Goal: Task Accomplishment & Management: Use online tool/utility

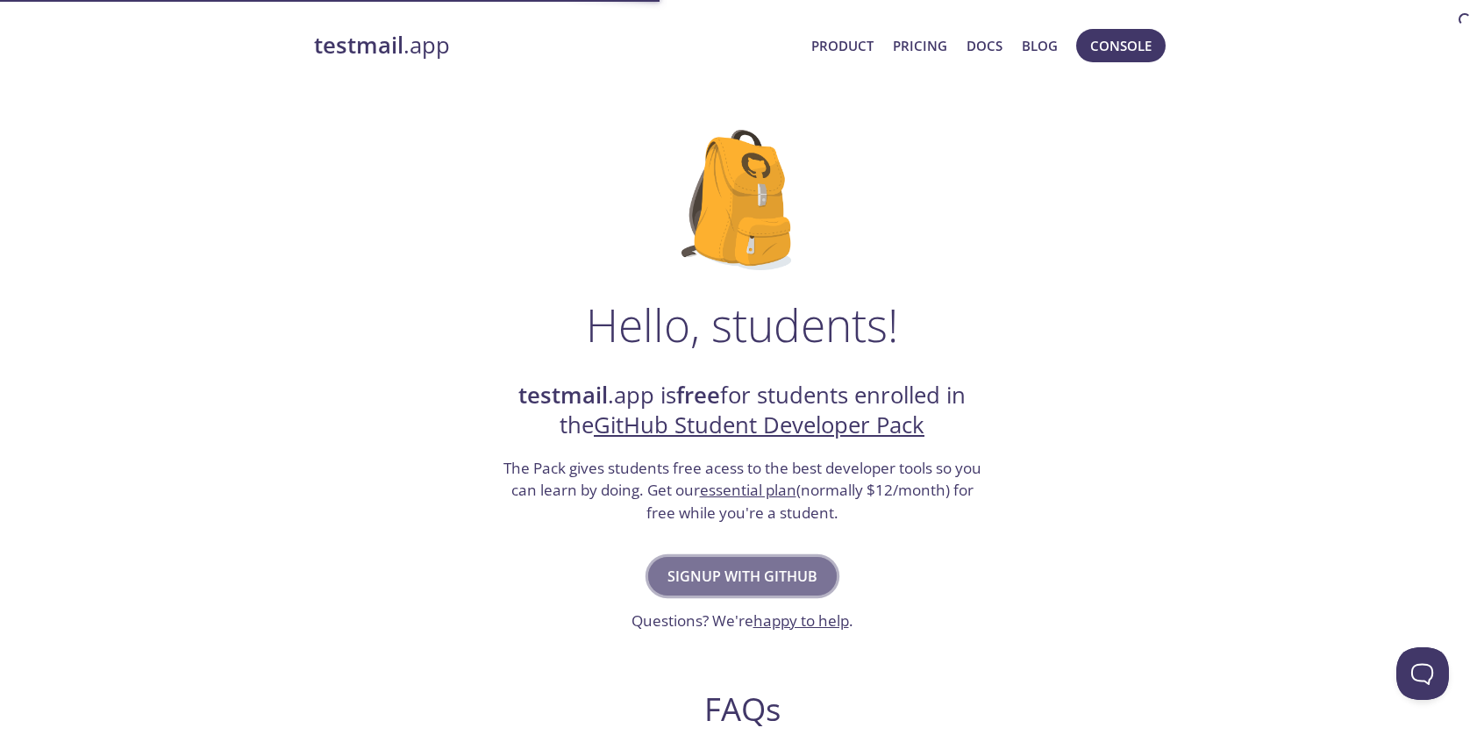
click at [800, 561] on button "Signup with GitHub" at bounding box center [742, 576] width 189 height 39
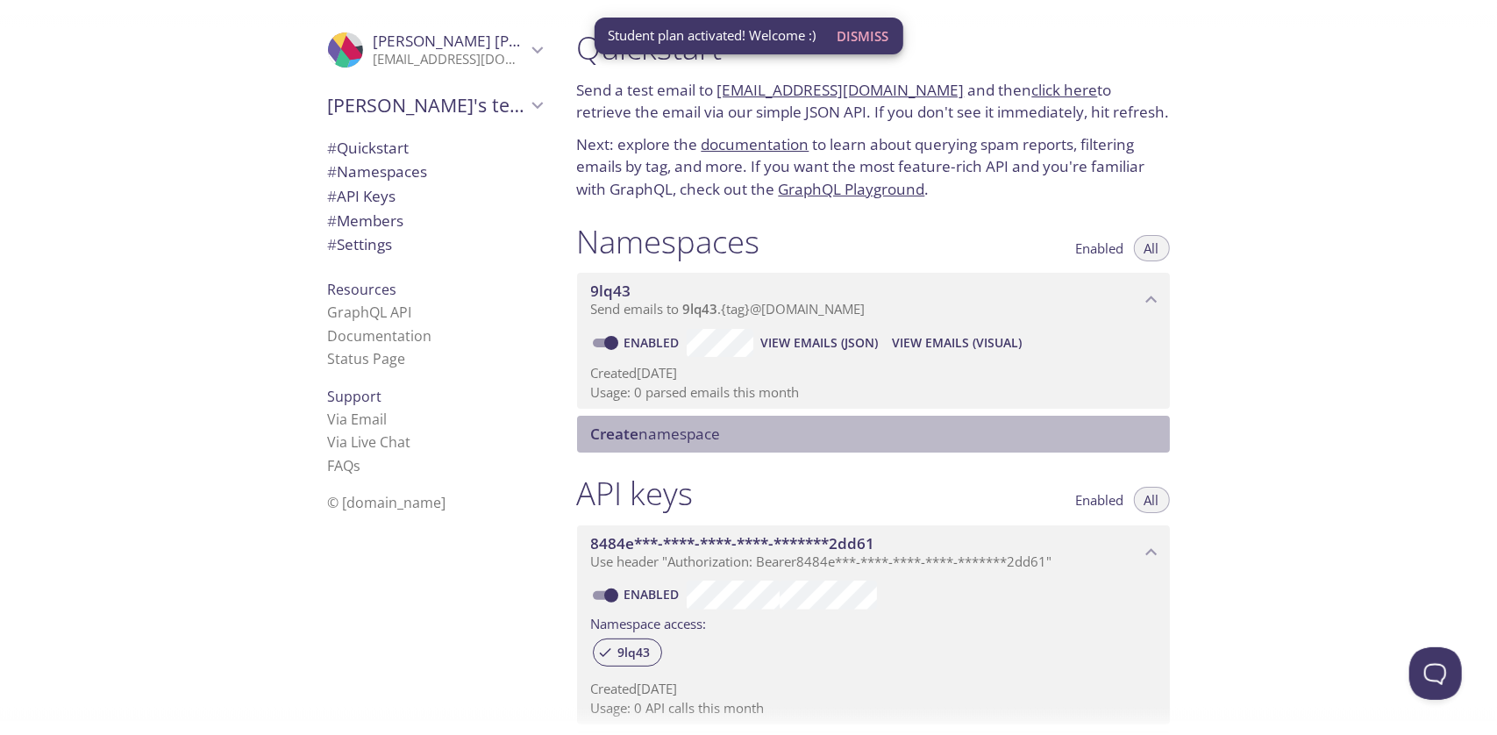
click at [888, 422] on div "Create namespace" at bounding box center [873, 434] width 593 height 37
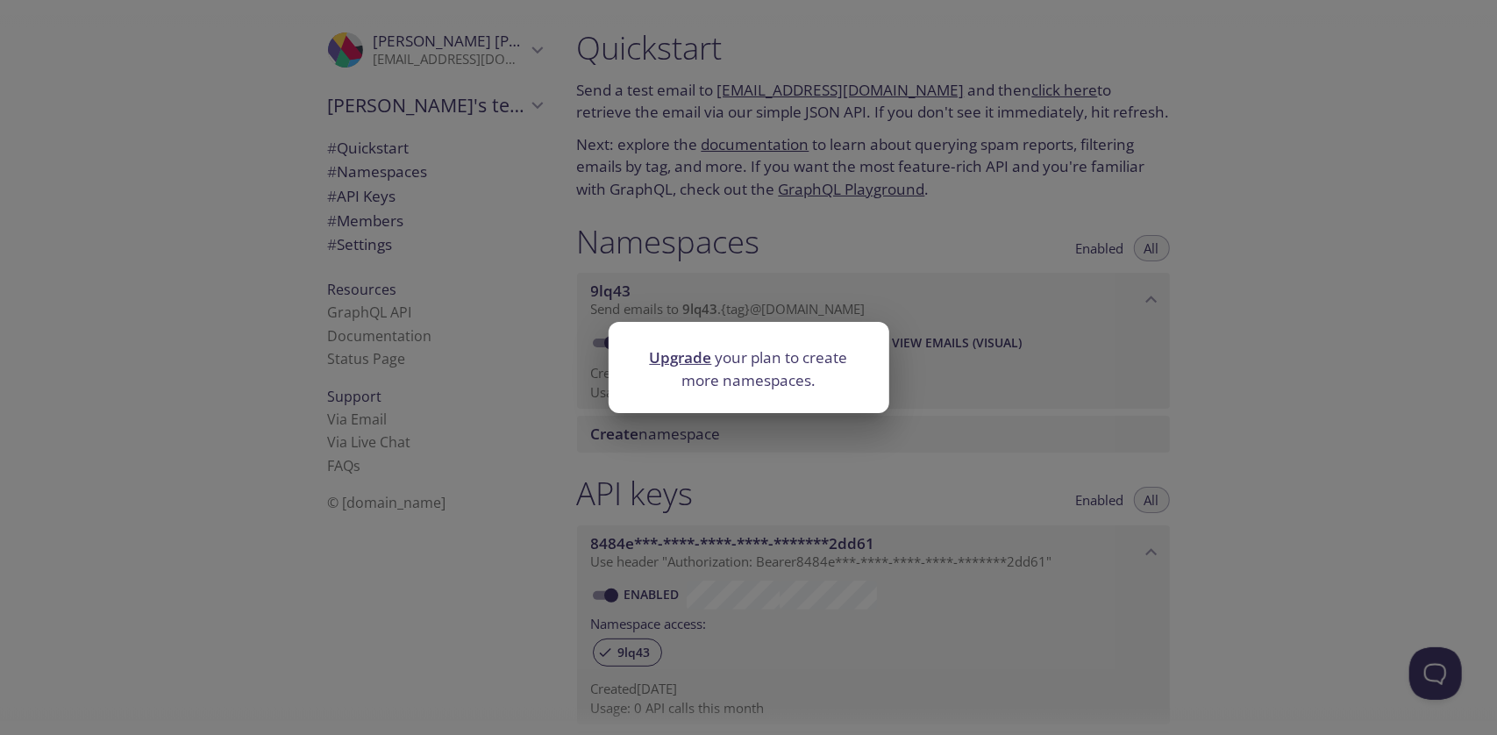
click at [780, 418] on div "Upgrade your plan to create more namespaces." at bounding box center [748, 367] width 1497 height 735
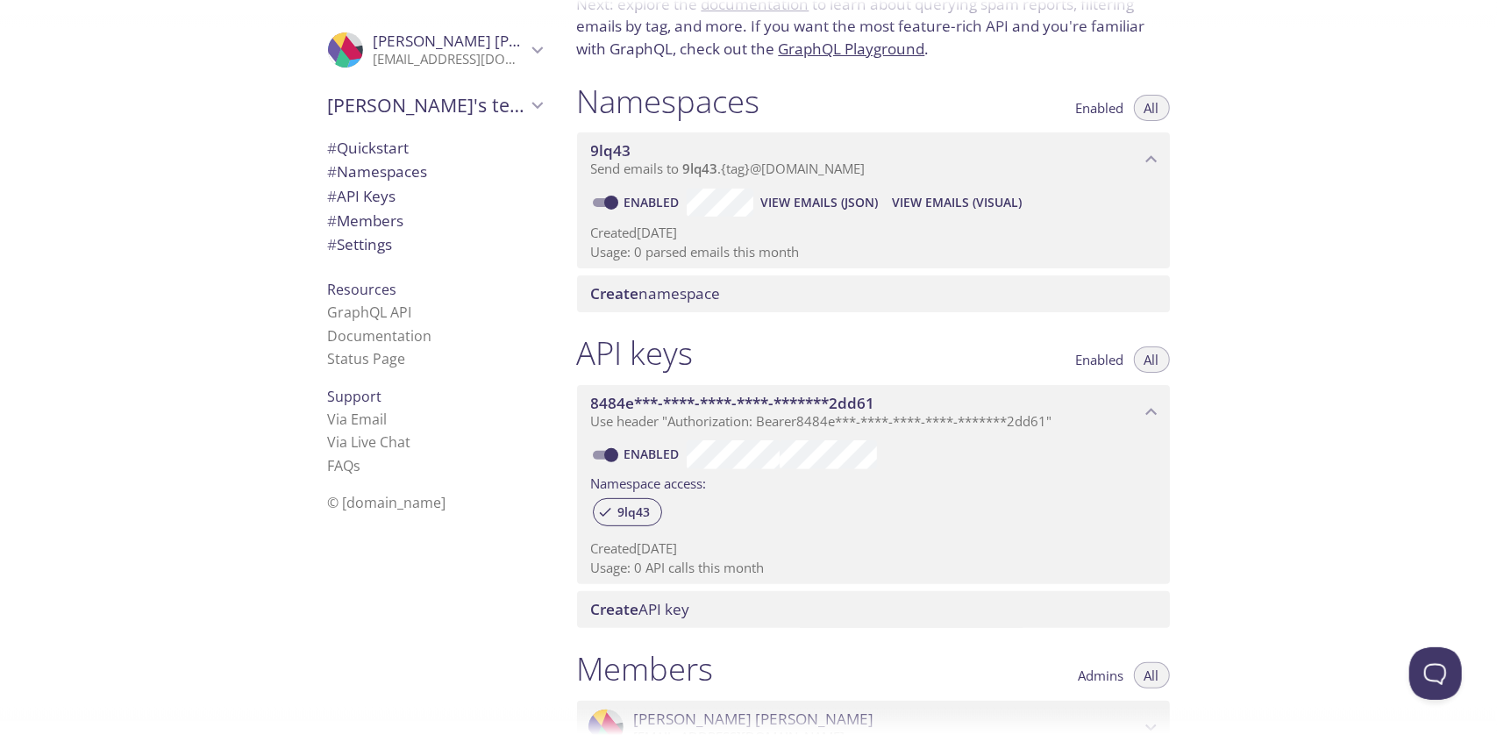
scroll to position [135, 0]
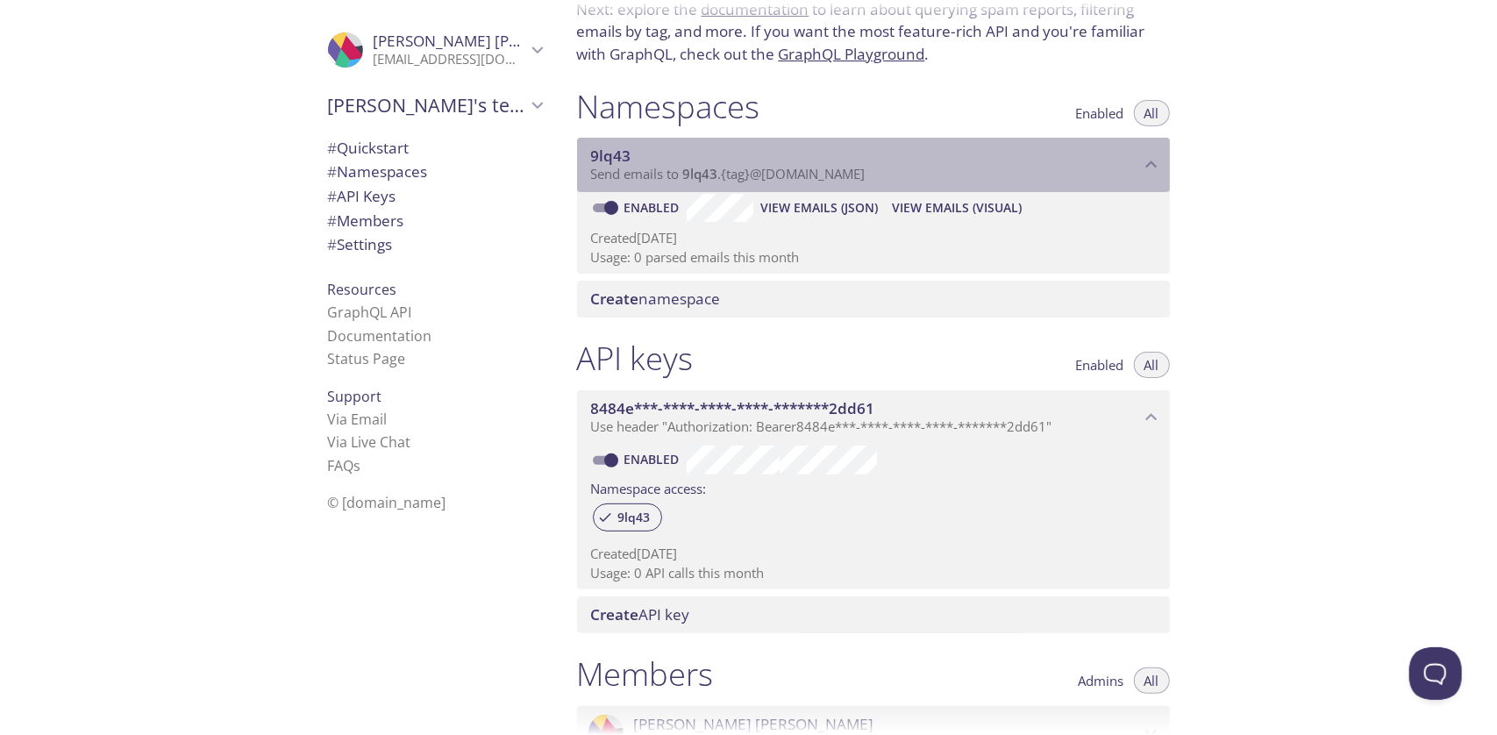
click at [1054, 186] on div "9lq43 Send emails to 9lq43 . {tag} @inbox.testmail.app" at bounding box center [873, 165] width 593 height 54
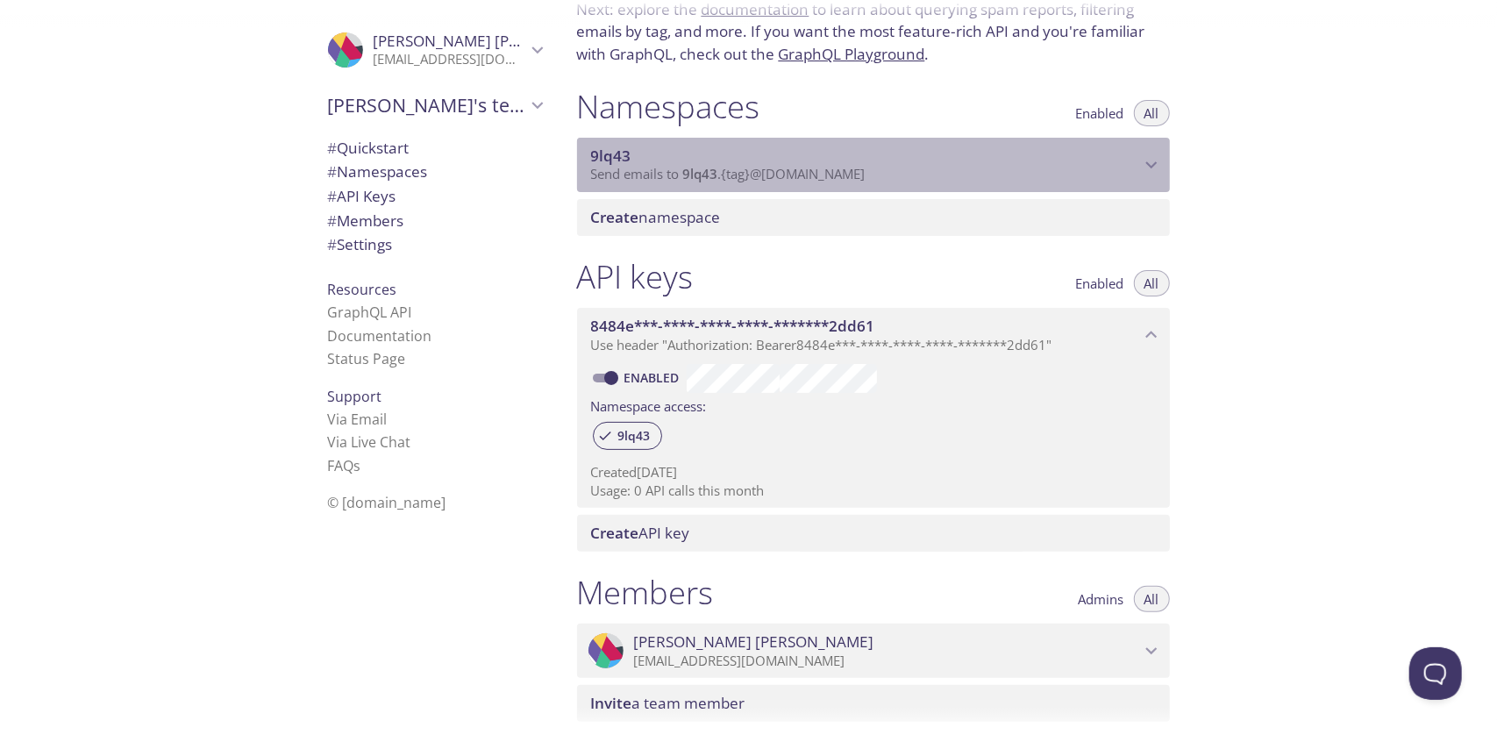
click at [1054, 186] on div "9lq43 Send emails to 9lq43 . {tag} @inbox.testmail.app" at bounding box center [873, 165] width 593 height 54
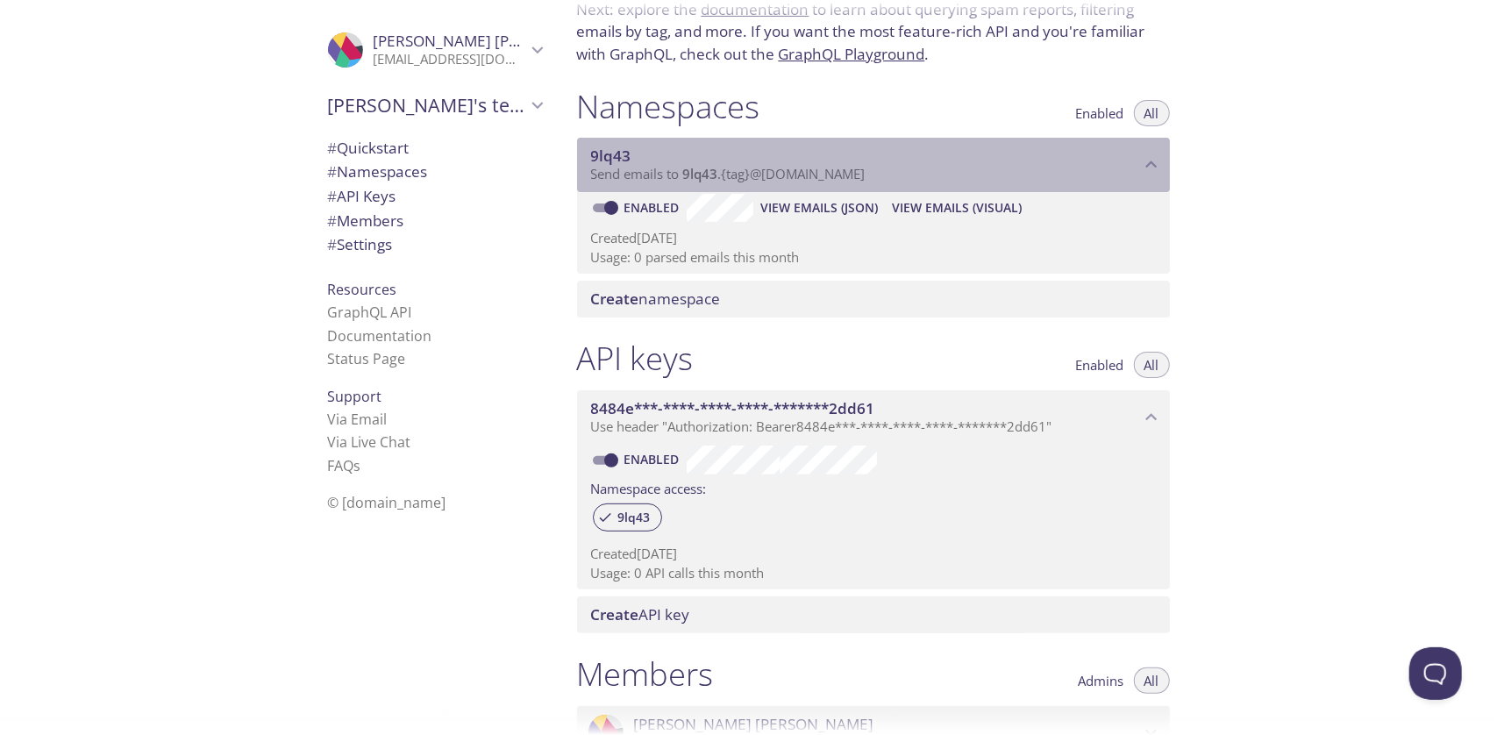
click at [756, 186] on div "9lq43 Send emails to 9lq43 . {tag} @inbox.testmail.app" at bounding box center [873, 165] width 593 height 54
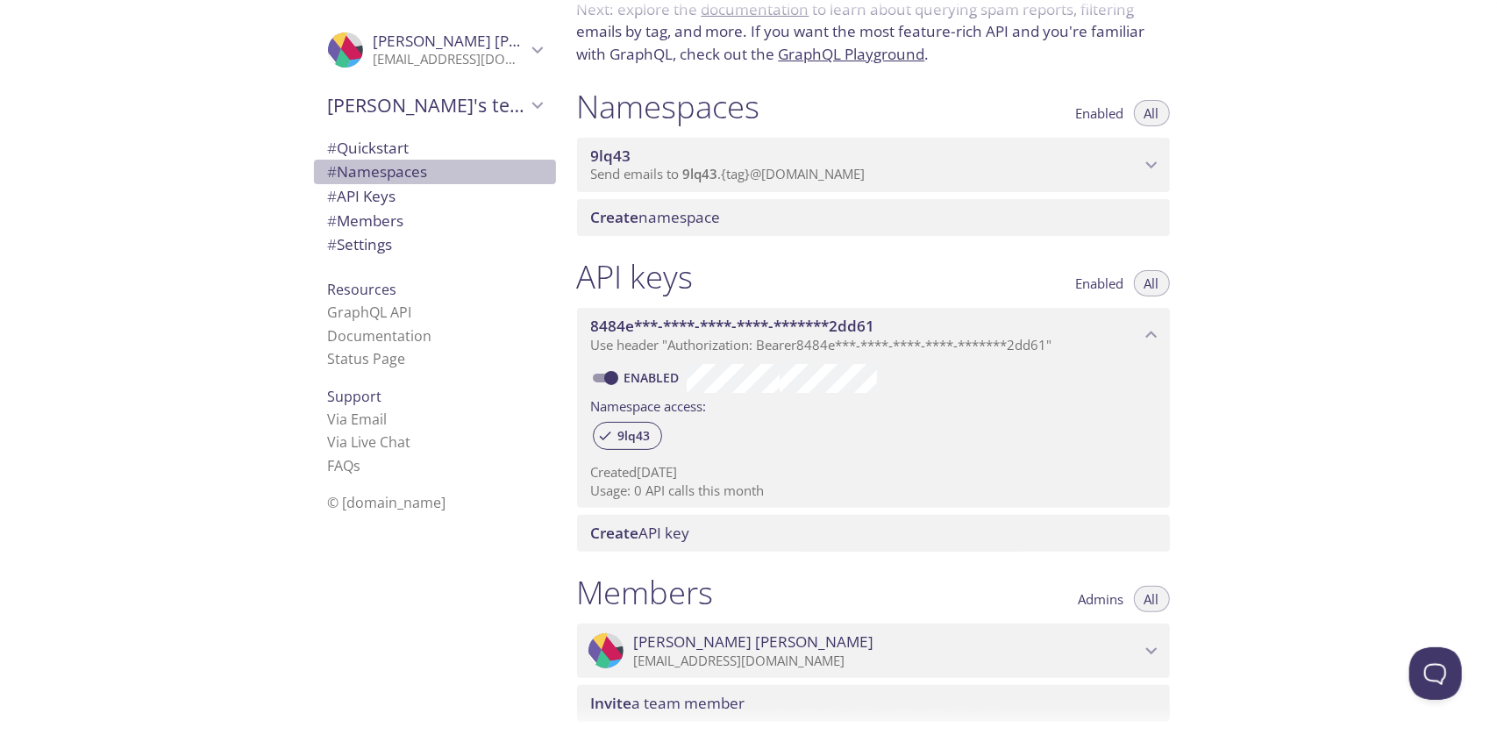
click at [377, 164] on span "# Namespaces" at bounding box center [378, 171] width 100 height 20
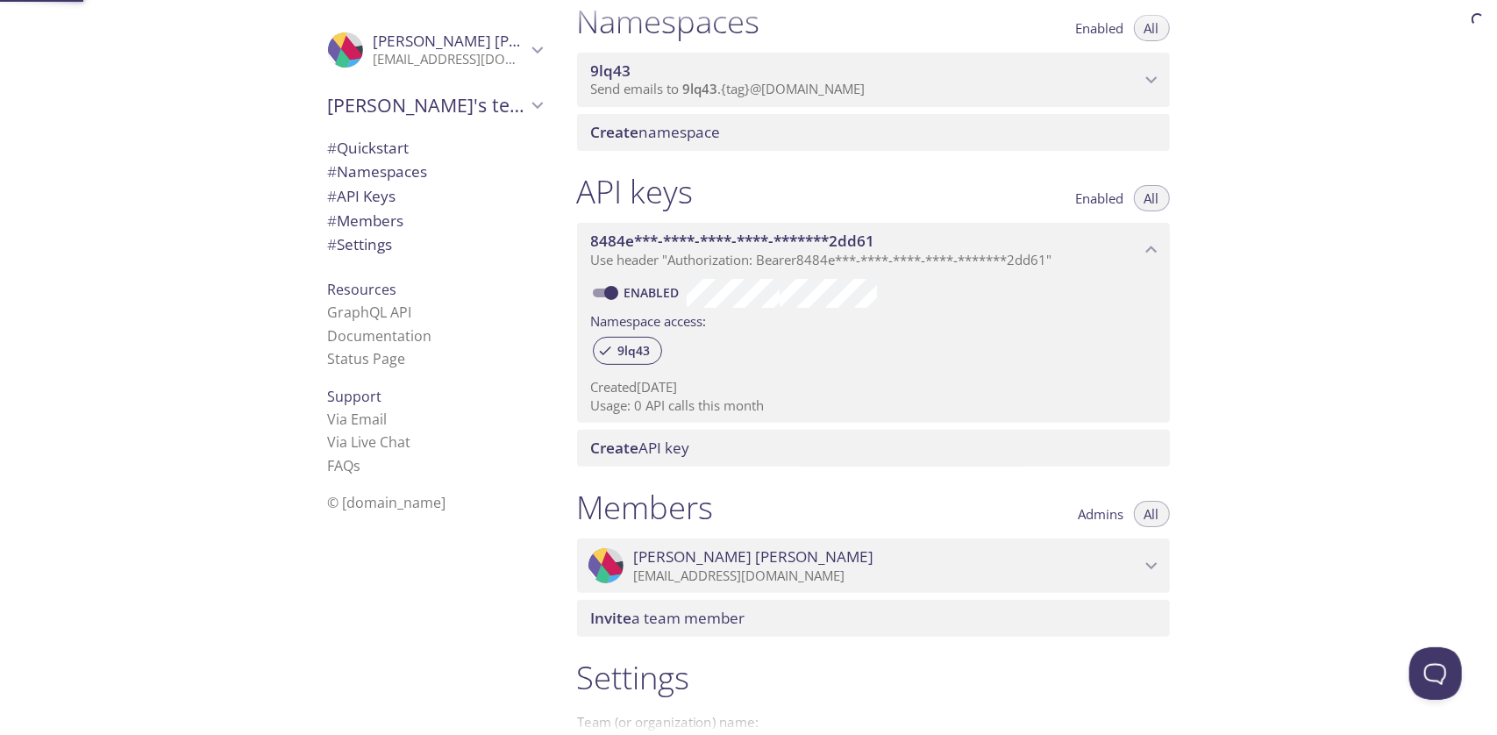
scroll to position [221, 0]
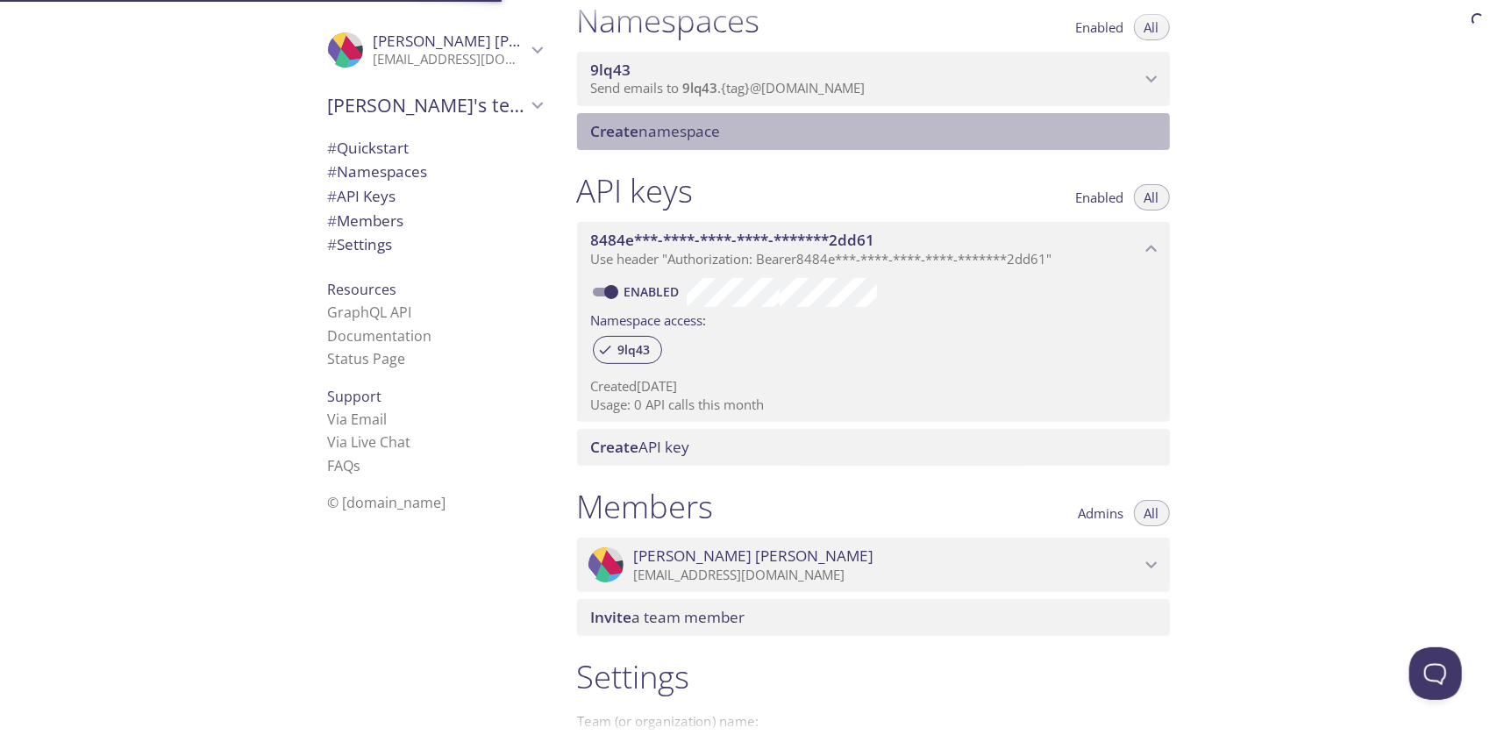
click at [612, 141] on div "Create namespace" at bounding box center [873, 131] width 593 height 37
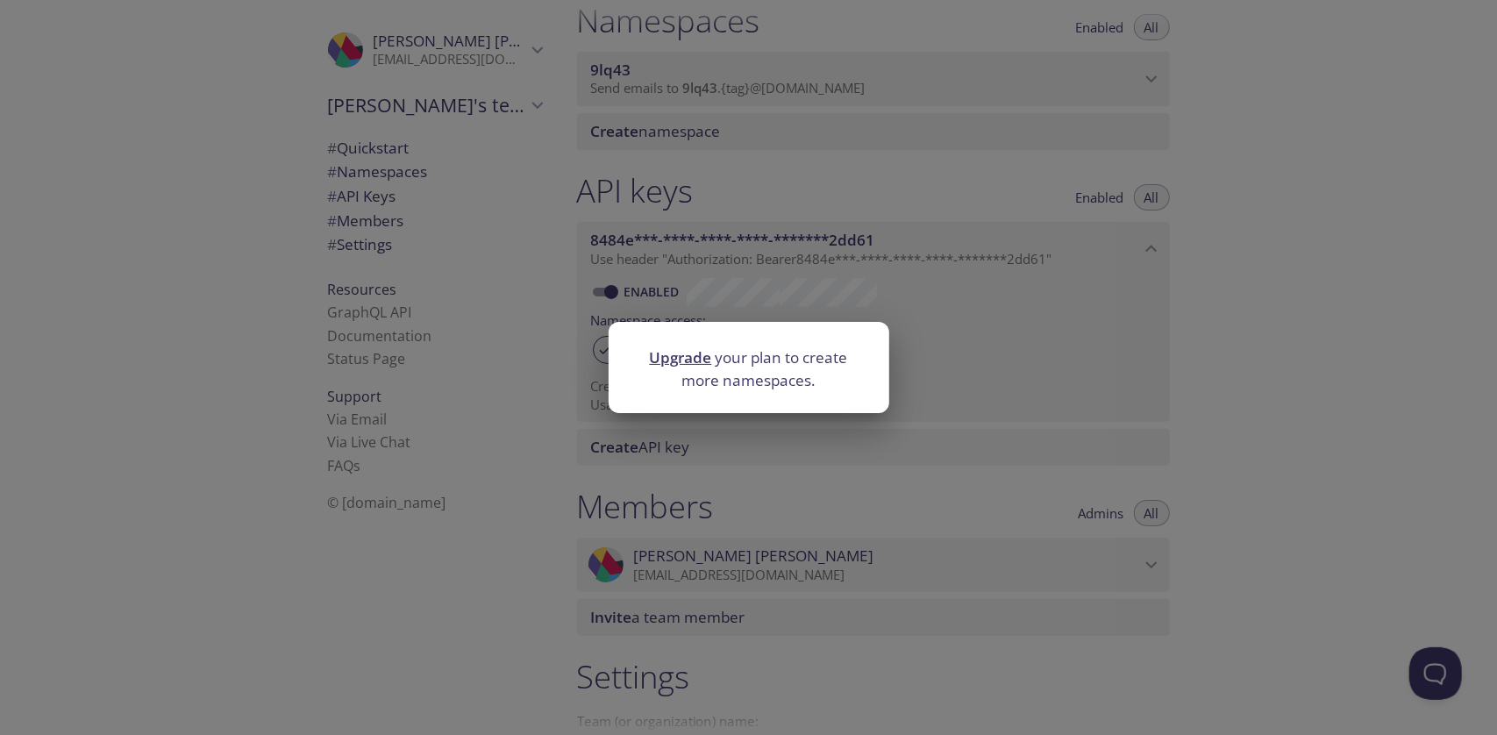
click at [615, 144] on div "Upgrade your plan to create more namespaces." at bounding box center [748, 367] width 1497 height 735
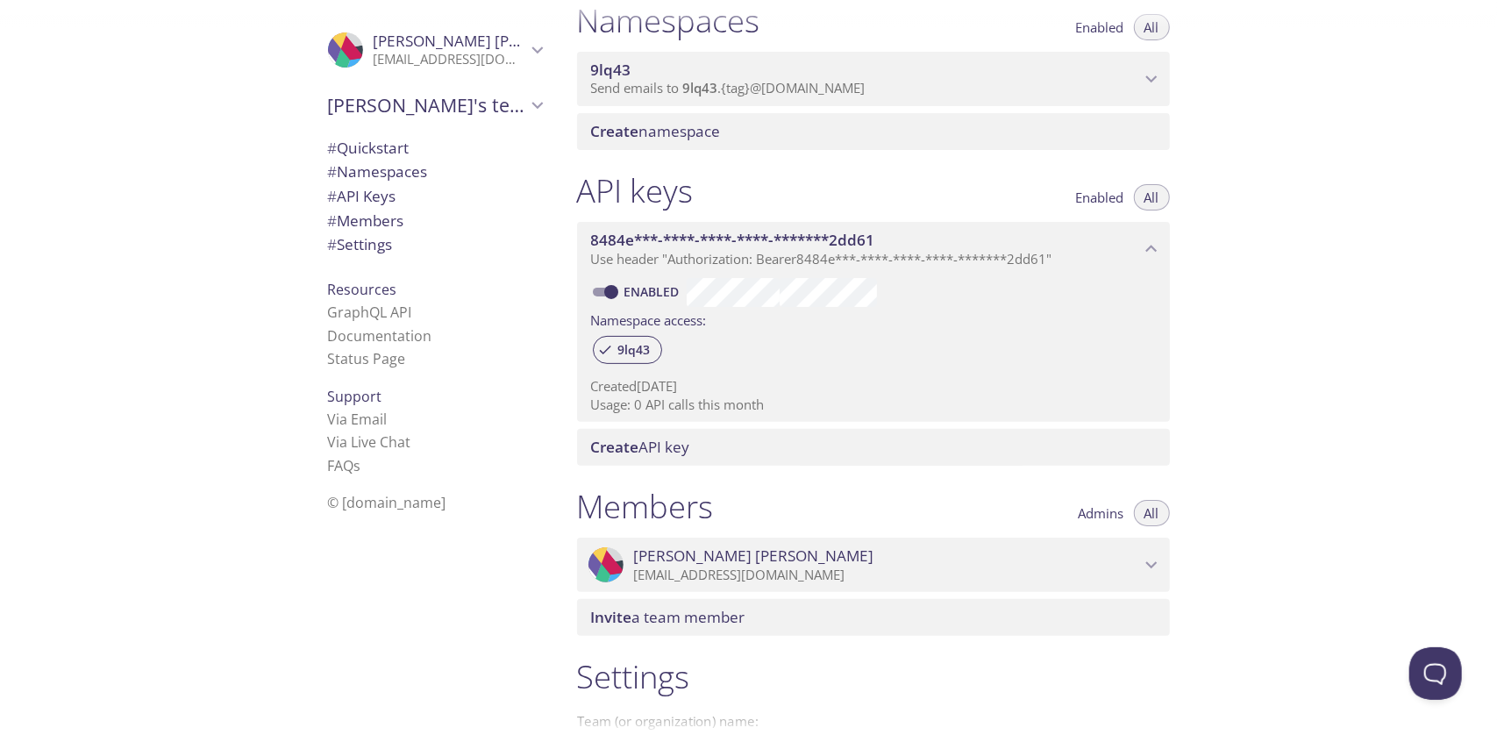
scroll to position [0, 0]
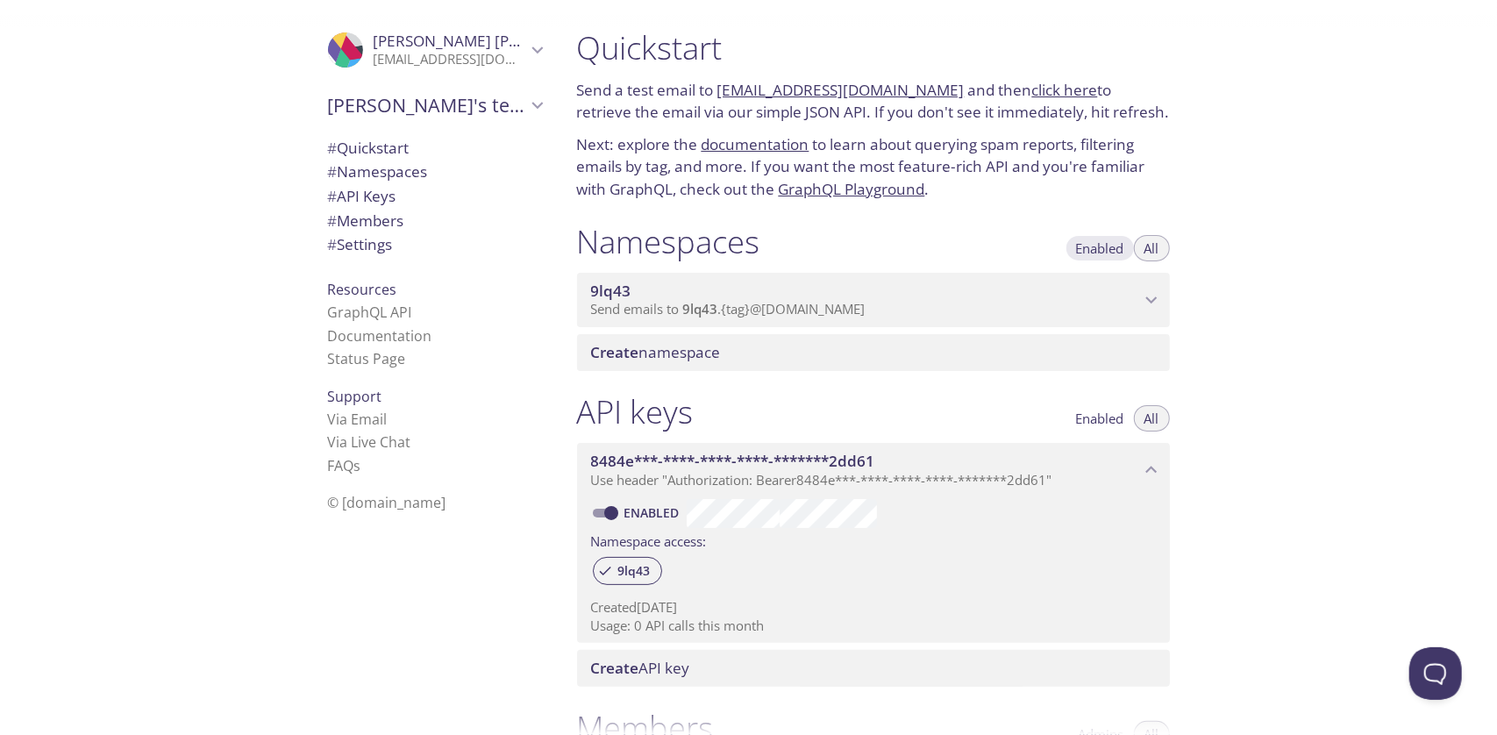
click at [1079, 248] on span "Enabled" at bounding box center [1100, 248] width 48 height 0
click at [1151, 248] on span "All" at bounding box center [1152, 248] width 15 height 0
click at [346, 145] on span "# Quickstart" at bounding box center [369, 148] width 82 height 20
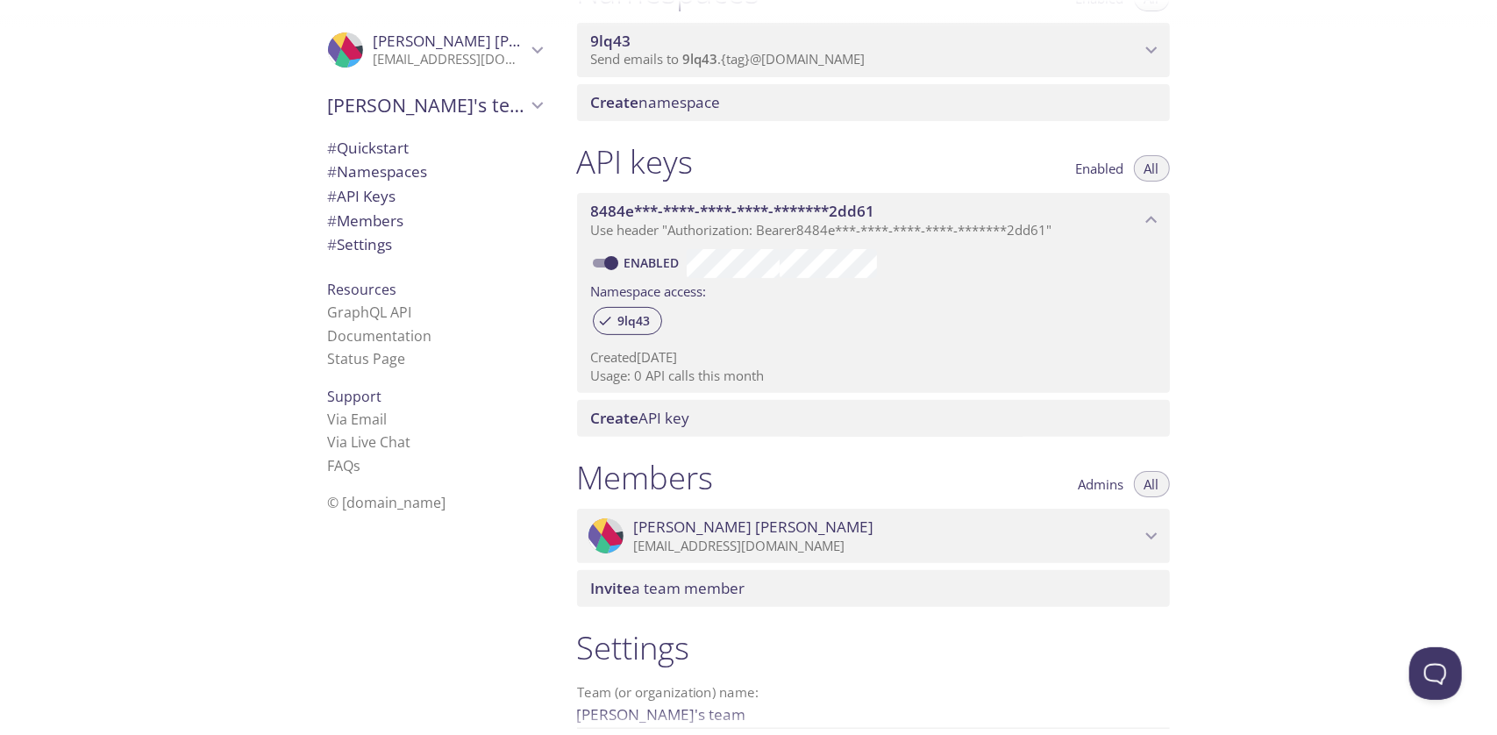
scroll to position [248, 0]
click at [376, 169] on span "# Namespaces" at bounding box center [378, 171] width 100 height 20
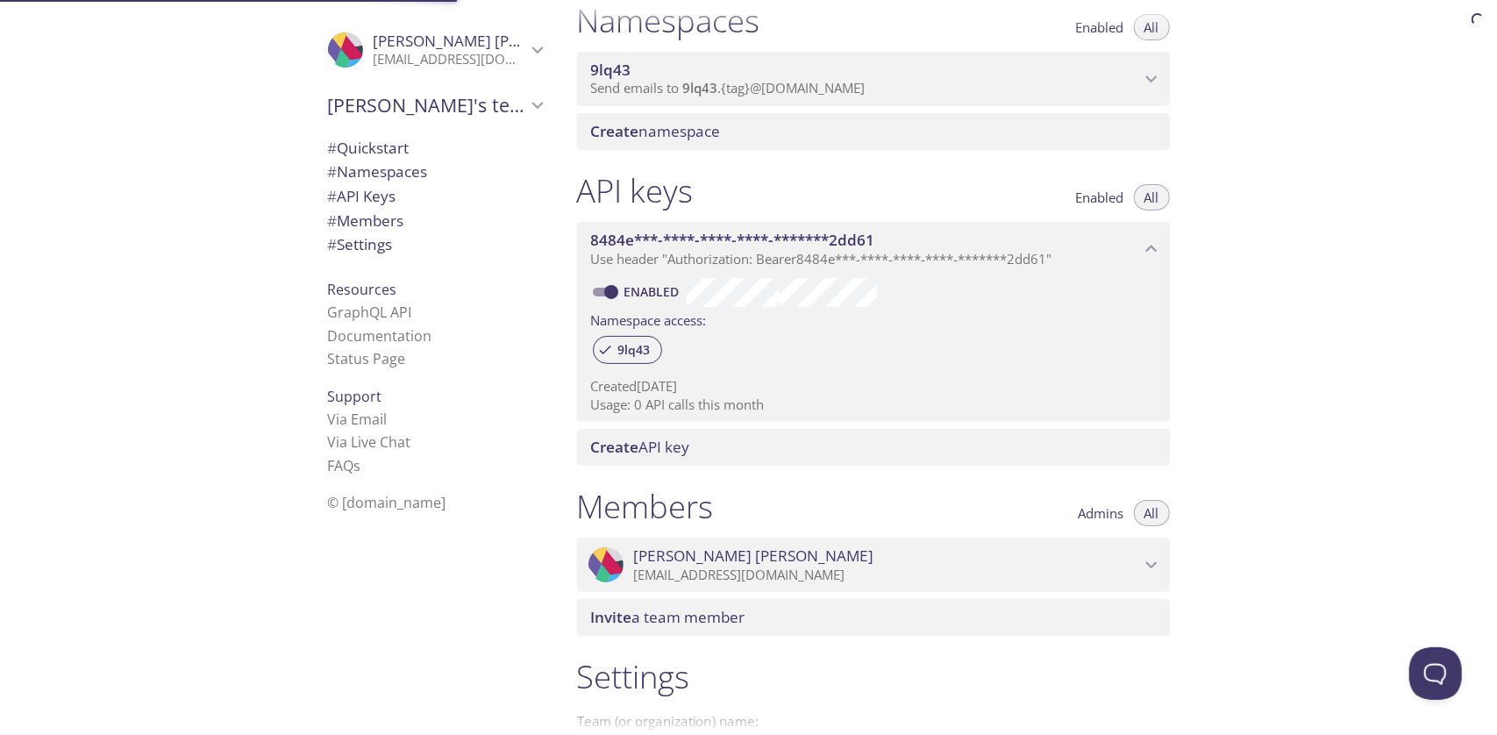
click at [389, 217] on span "# Members" at bounding box center [366, 221] width 76 height 20
